Goal: Task Accomplishment & Management: Manage account settings

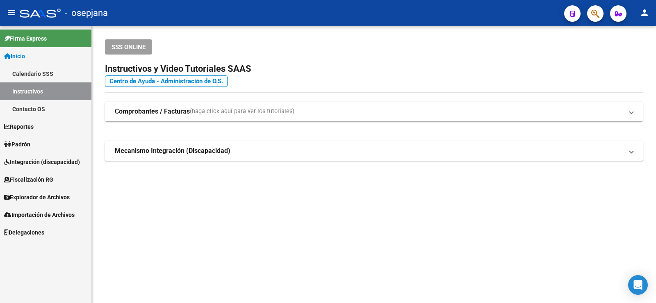
click at [18, 146] on span "Padrón" at bounding box center [17, 144] width 26 height 9
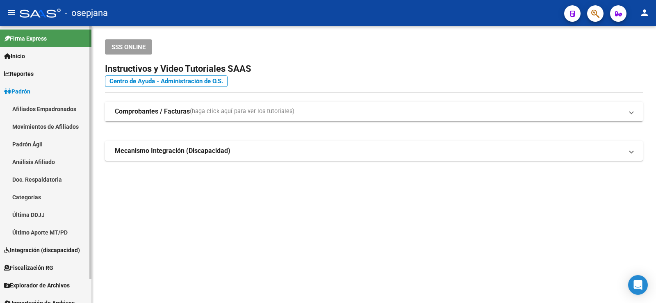
click at [39, 156] on link "Análisis Afiliado" at bounding box center [45, 162] width 91 height 18
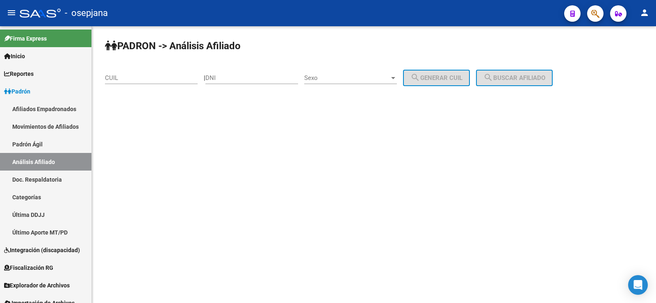
click at [143, 76] on input "CUIL" at bounding box center [151, 77] width 93 height 7
paste input "27-31796707-7"
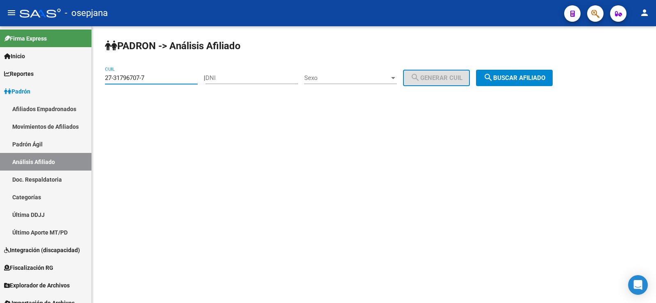
type input "27-31796707-7"
click at [493, 77] on mat-icon "search" at bounding box center [488, 78] width 10 height 10
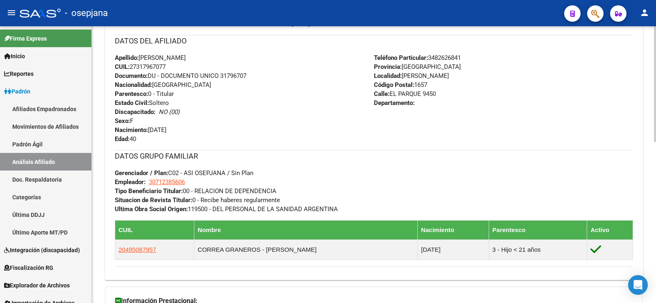
scroll to position [385, 0]
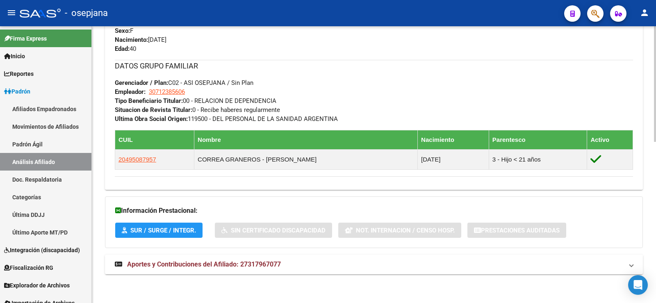
click at [206, 272] on mat-expansion-panel-header "Aportes y Contribuciones del Afiliado: 27317967077" at bounding box center [374, 265] width 538 height 20
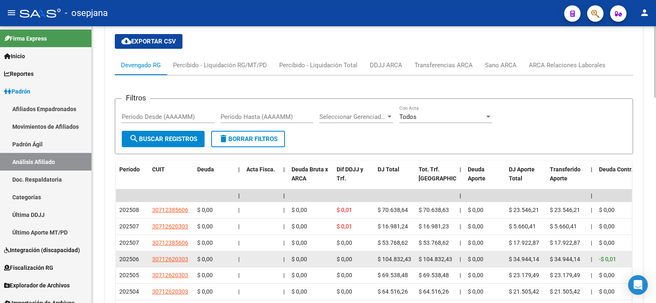
scroll to position [637, 0]
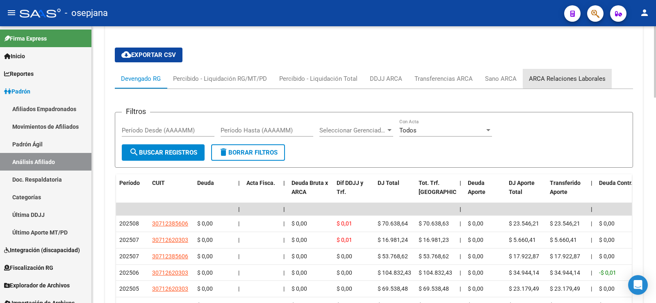
click at [579, 77] on div "ARCA Relaciones Laborales" at bounding box center [567, 78] width 77 height 9
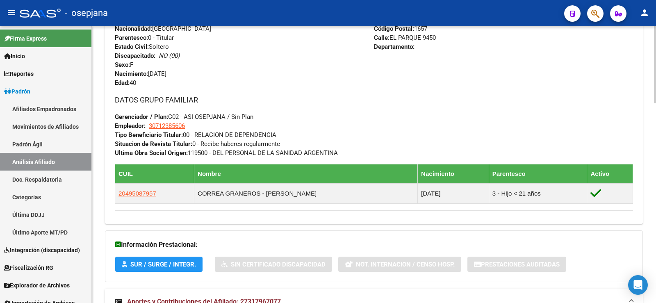
scroll to position [0, 0]
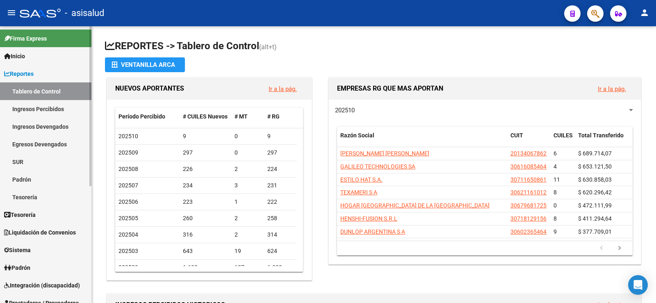
click at [28, 67] on link "Reportes" at bounding box center [45, 74] width 91 height 18
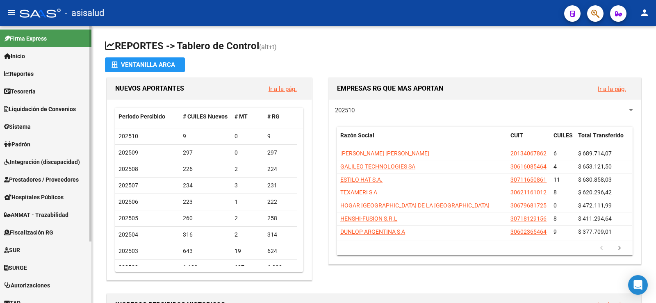
click at [26, 140] on span "Padrón" at bounding box center [17, 144] width 26 height 9
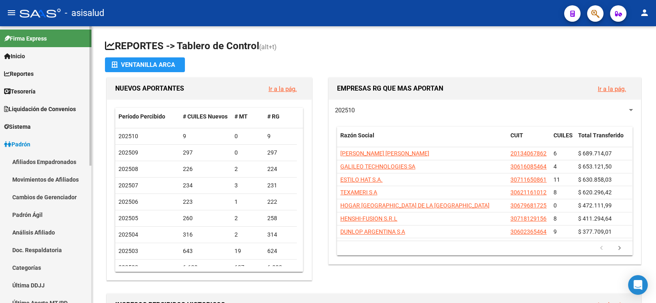
click at [28, 234] on link "Análisis Afiliado" at bounding box center [45, 232] width 91 height 18
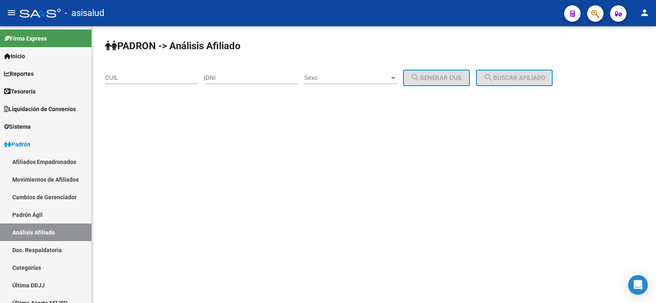
click at [141, 78] on input "CUIL" at bounding box center [151, 77] width 93 height 7
paste input "20-31375065-6"
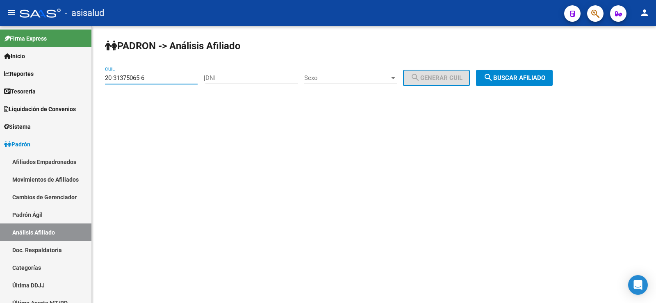
type input "20-31375065-6"
click at [520, 82] on button "search Buscar afiliado" at bounding box center [514, 78] width 77 height 16
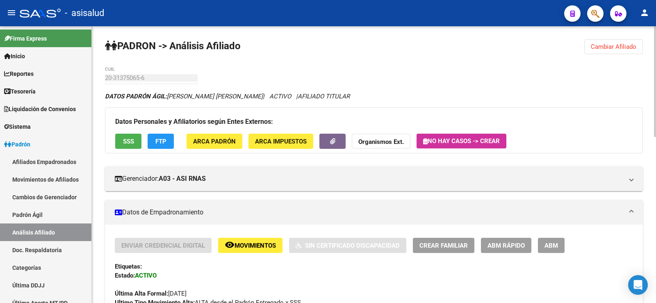
click at [157, 144] on span "FTP" at bounding box center [160, 141] width 11 height 7
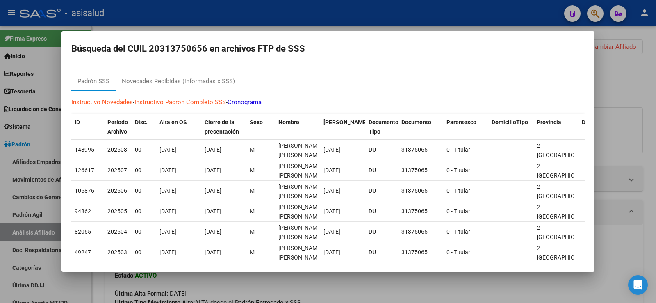
click at [314, 21] on div at bounding box center [328, 151] width 656 height 303
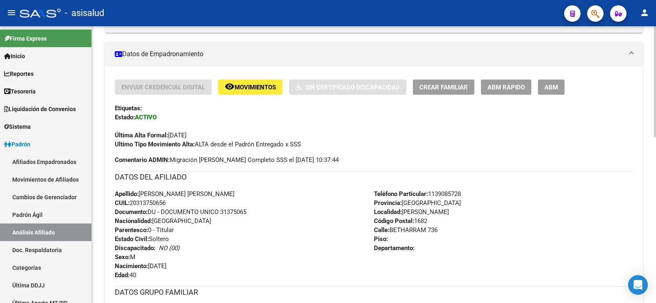
scroll to position [164, 0]
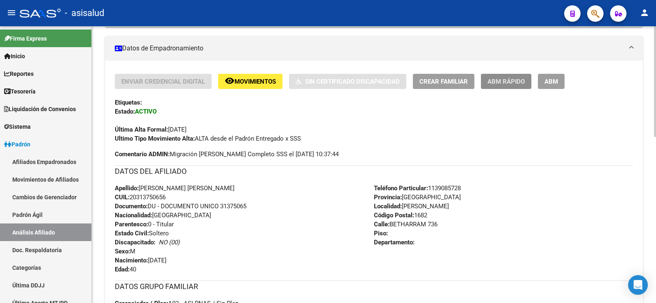
click at [508, 81] on span "ABM Rápido" at bounding box center [505, 81] width 37 height 7
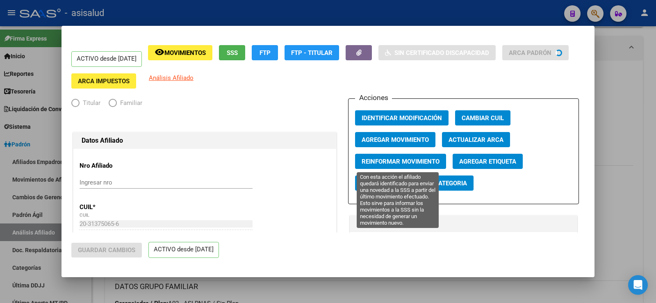
radio input "true"
type input "20-31375065-6"
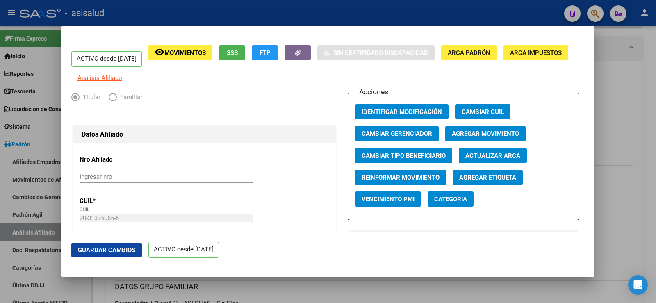
click at [470, 138] on span "Agregar Movimiento" at bounding box center [485, 133] width 67 height 7
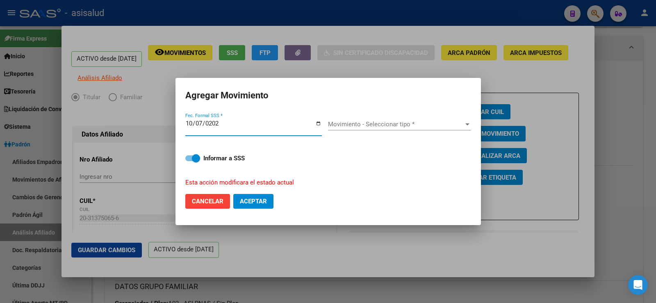
type input "[DATE]"
click at [353, 124] on span "Movimiento - Seleccionar tipo *" at bounding box center [396, 124] width 136 height 7
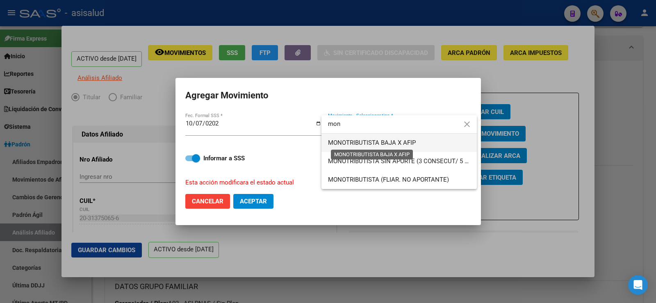
type input "mon"
click at [359, 142] on span "MONOTRIBUTISTA BAJA X AFIP" at bounding box center [372, 142] width 88 height 7
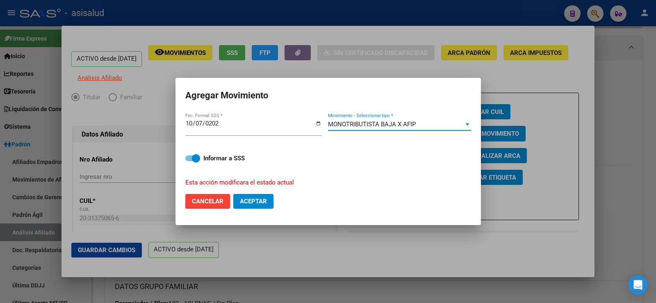
click at [264, 201] on span "Aceptar" at bounding box center [253, 201] width 27 height 7
checkbox input "false"
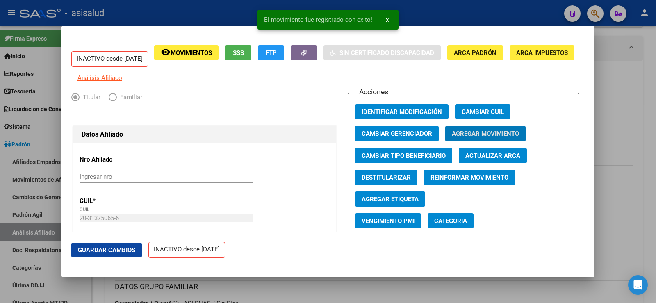
click at [118, 250] on span "Guardar Cambios" at bounding box center [106, 249] width 57 height 7
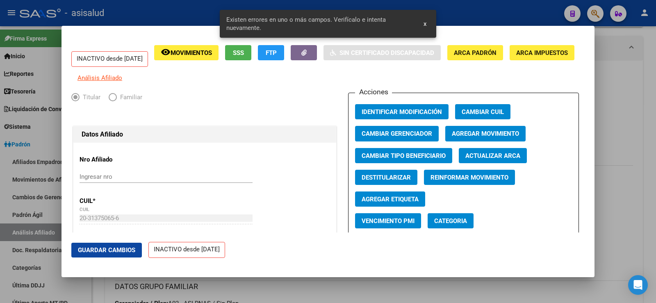
click at [484, 157] on span "Actualizar ARCA" at bounding box center [492, 155] width 55 height 7
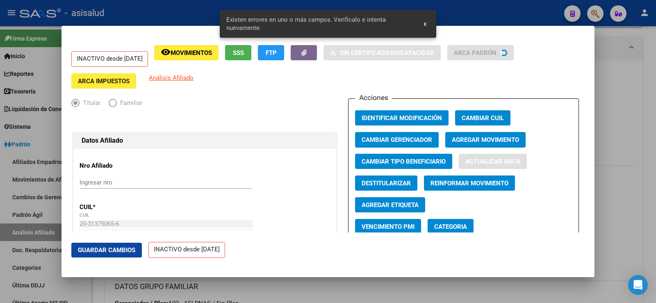
type input "[PERSON_NAME]"
type input "[GEOGRAPHIC_DATA]"
type input "BETHARRAM"
type input "736"
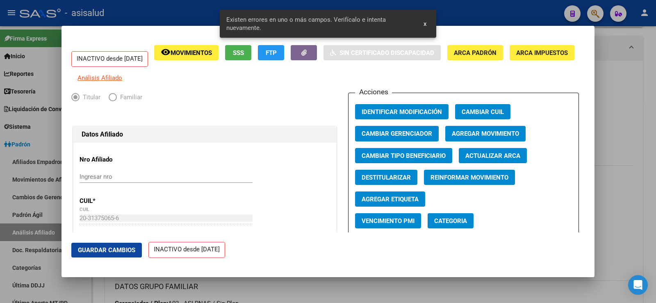
click at [118, 254] on button "Guardar Cambios" at bounding box center [106, 250] width 71 height 15
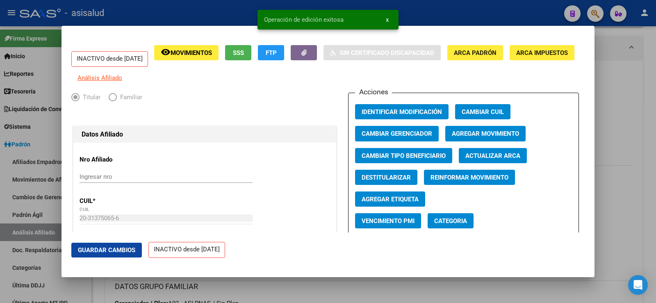
click at [621, 82] on div at bounding box center [328, 151] width 656 height 303
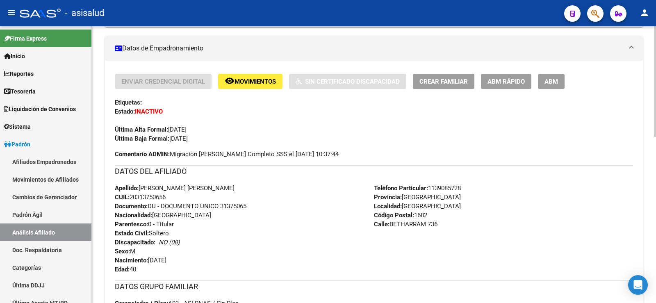
click at [229, 134] on div "Enviar Credencial Digital remove_red_eye Movimientos Sin Certificado Discapacid…" at bounding box center [374, 108] width 518 height 69
